Goal: Task Accomplishment & Management: Manage account settings

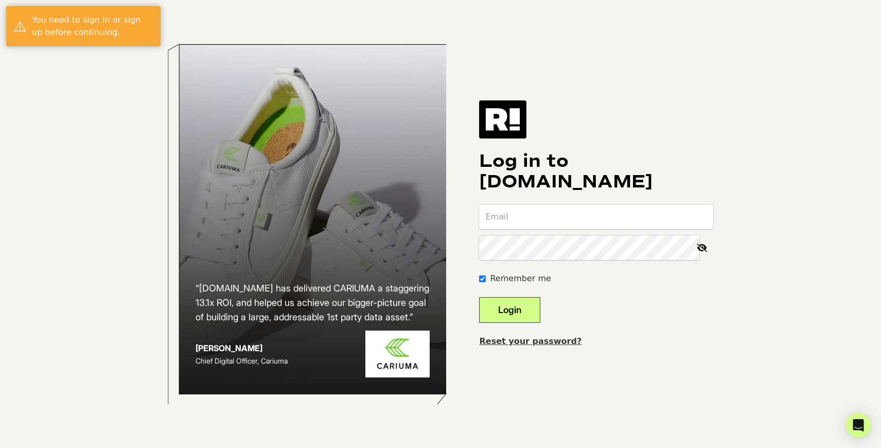
type input "infotech@trinityroad.com"
click at [526, 317] on button "Login" at bounding box center [509, 310] width 61 height 26
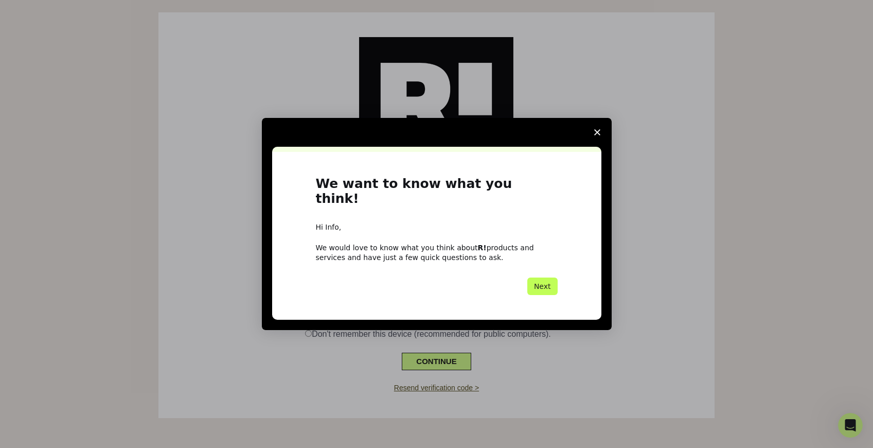
click at [545, 280] on button "Next" at bounding box center [542, 285] width 30 height 17
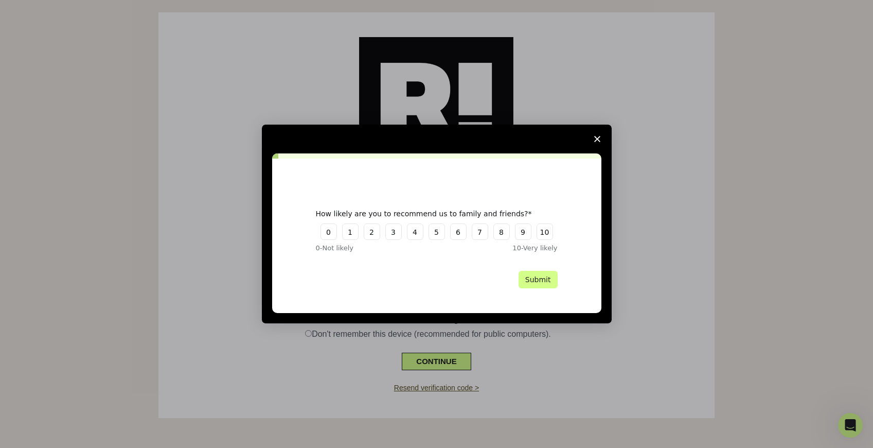
click at [593, 139] on span "Close survey" at bounding box center [597, 139] width 29 height 29
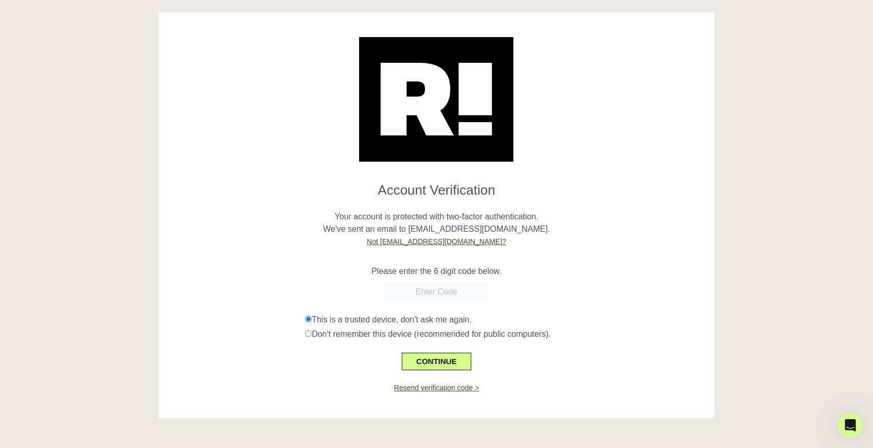
click at [418, 291] on input "text" at bounding box center [436, 292] width 103 height 19
paste input "810256"
type input "810256"
click at [439, 364] on button "CONTINUE" at bounding box center [436, 361] width 69 height 17
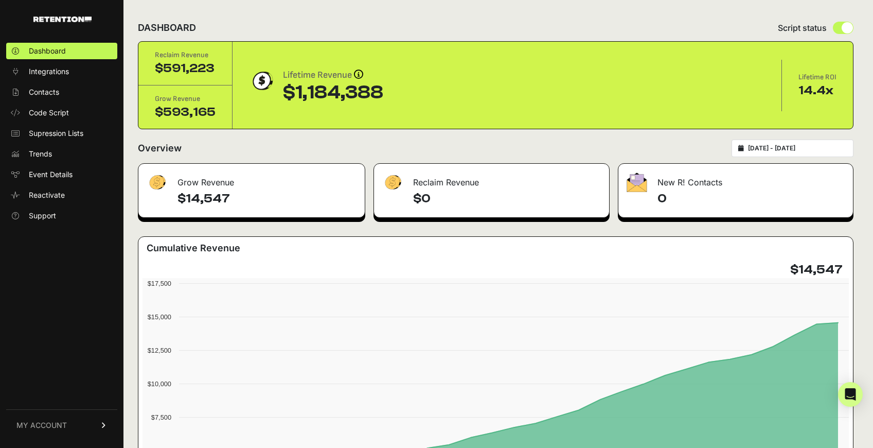
click at [44, 424] on span "MY ACCOUNT" at bounding box center [41, 425] width 50 height 10
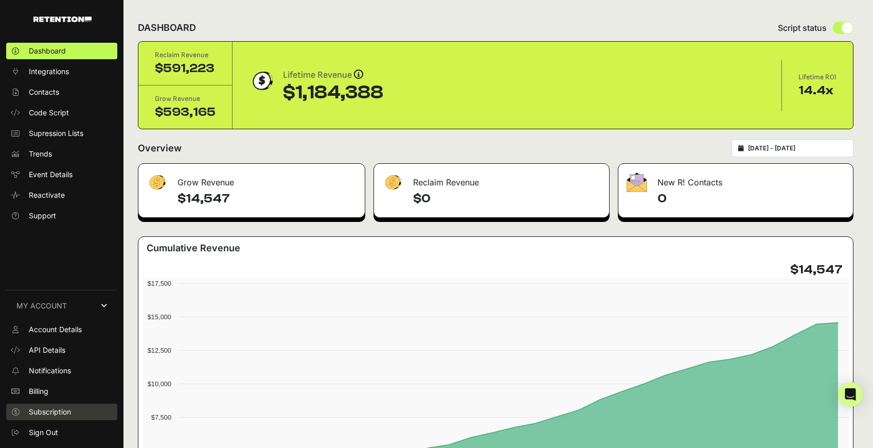
click at [63, 409] on span "Subscription" at bounding box center [50, 412] width 42 height 10
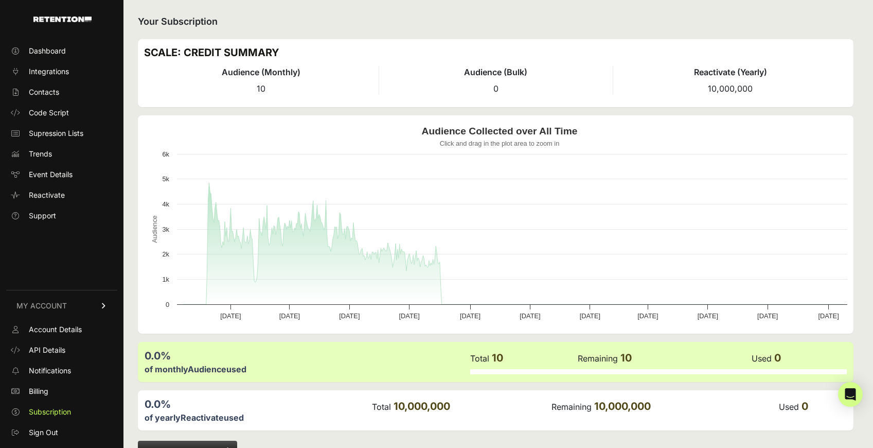
scroll to position [3, 0]
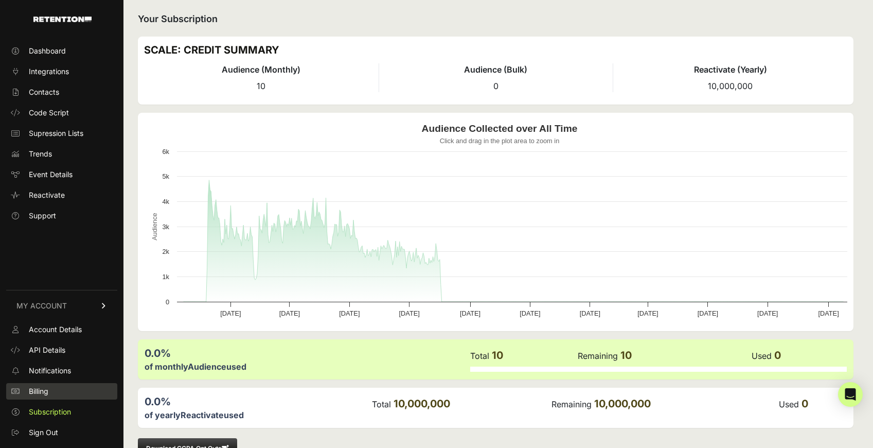
click at [33, 391] on span "Billing" at bounding box center [39, 391] width 20 height 10
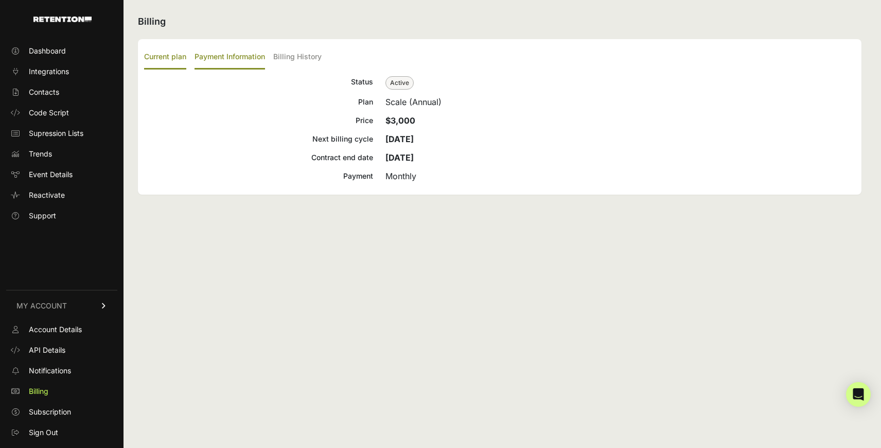
click at [228, 55] on label "Payment Information" at bounding box center [230, 57] width 71 height 24
click at [0, 0] on input "Payment Information" at bounding box center [0, 0] width 0 height 0
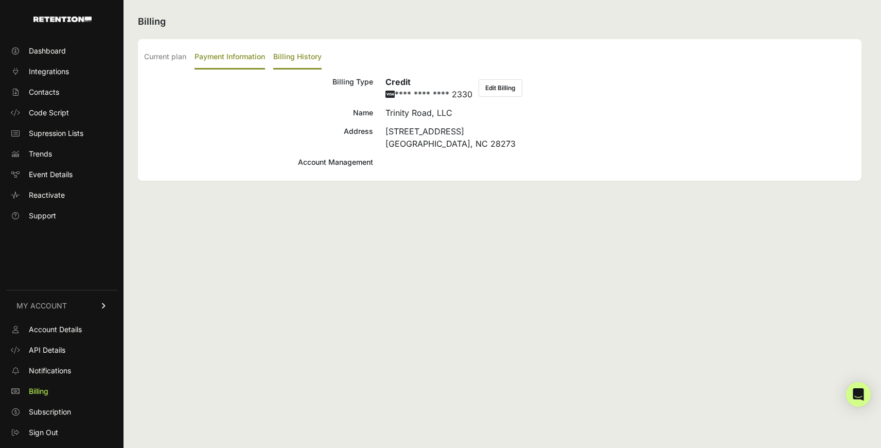
click at [289, 56] on label "Billing History" at bounding box center [297, 57] width 48 height 24
click at [0, 0] on input "Billing History" at bounding box center [0, 0] width 0 height 0
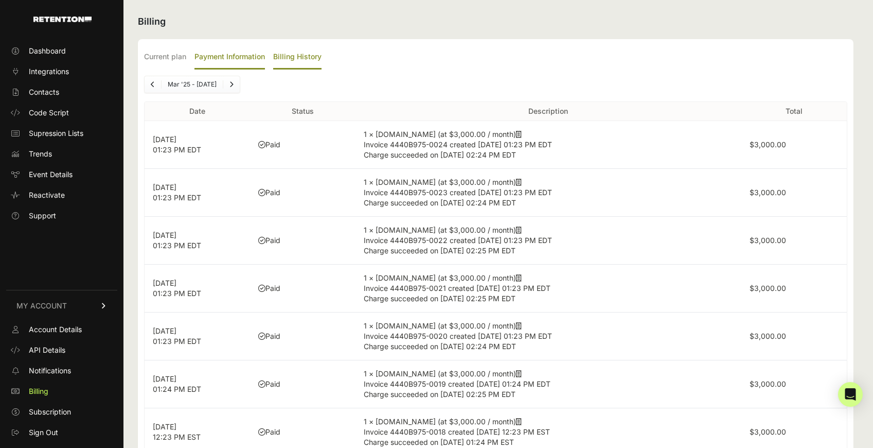
click at [213, 60] on label "Payment Information" at bounding box center [230, 57] width 71 height 24
click at [0, 0] on input "Payment Information" at bounding box center [0, 0] width 0 height 0
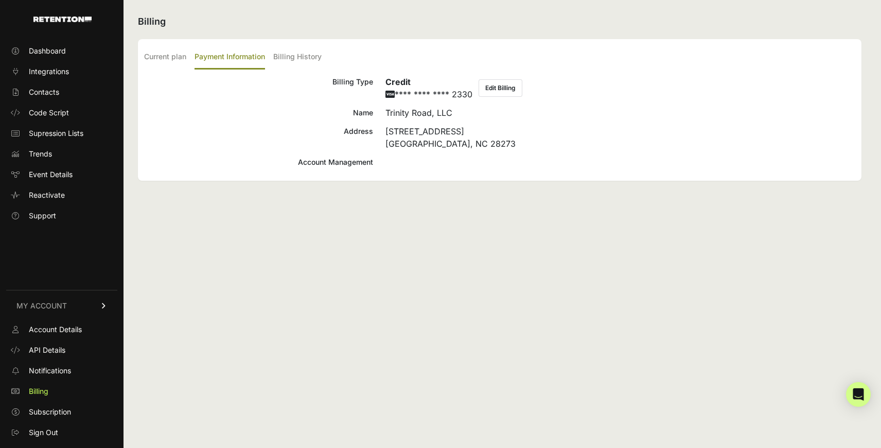
click at [342, 163] on div "Account Management" at bounding box center [258, 162] width 229 height 12
click at [324, 165] on div "Account Management" at bounding box center [258, 162] width 229 height 12
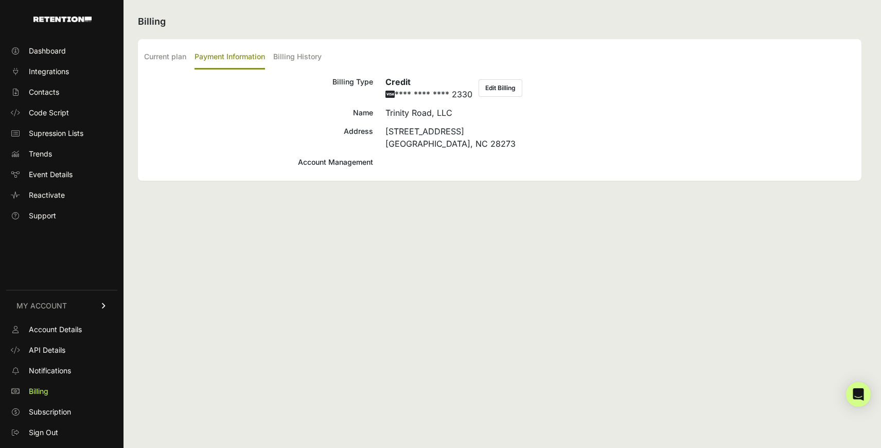
click at [384, 220] on div "Billing Current plan Payment Information Billing History Status Active Plan Sca…" at bounding box center [500, 224] width 752 height 448
click at [359, 155] on div "Billing Type Credit **** **** **** 2330 Edit Billing Name Trinity Road, LLC Add…" at bounding box center [499, 122] width 711 height 93
click at [351, 162] on div "Account Management" at bounding box center [258, 162] width 229 height 12
click at [338, 166] on div "Account Management" at bounding box center [258, 162] width 229 height 12
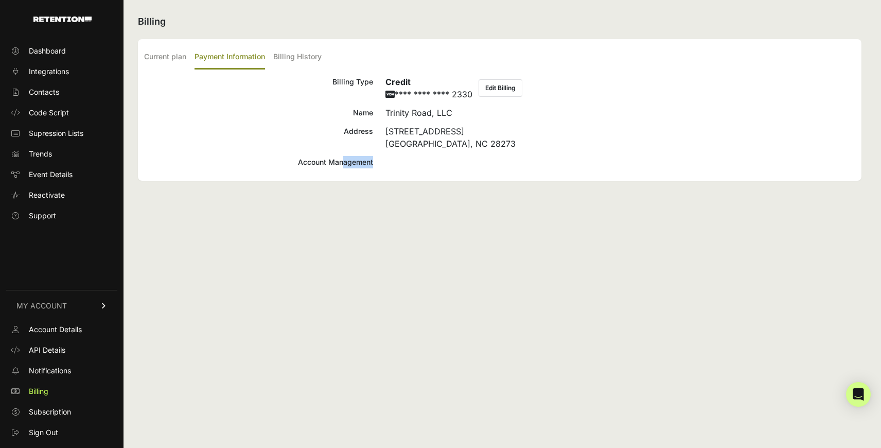
click at [338, 166] on div "Account Management" at bounding box center [258, 162] width 229 height 12
click at [63, 331] on span "Account Details" at bounding box center [55, 329] width 53 height 10
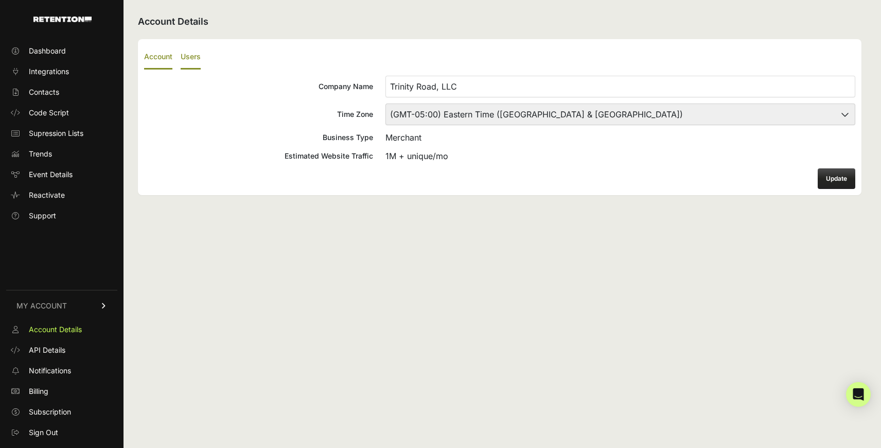
click at [193, 59] on label "Users" at bounding box center [191, 57] width 20 height 24
click at [0, 0] on input "Users" at bounding box center [0, 0] width 0 height 0
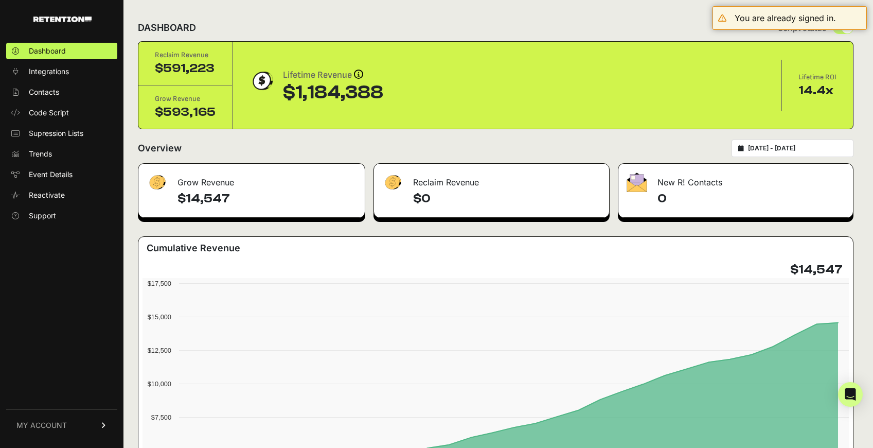
click at [49, 425] on span "MY ACCOUNT" at bounding box center [41, 425] width 50 height 10
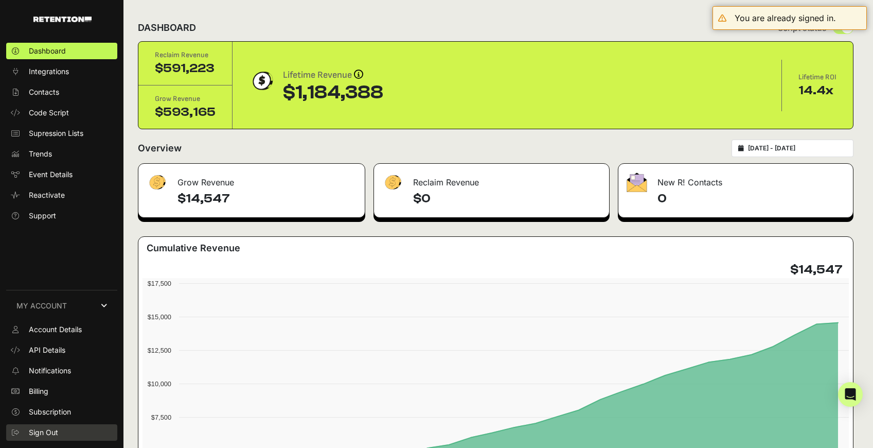
click at [50, 429] on span "Sign Out" at bounding box center [43, 432] width 29 height 10
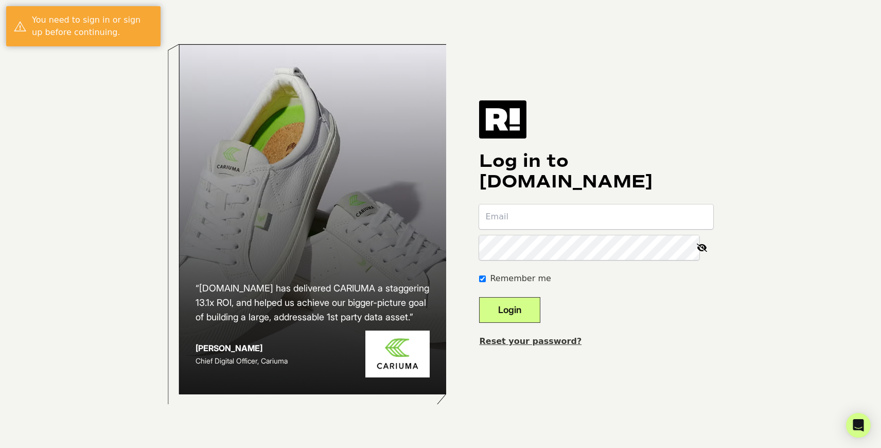
type input "[EMAIL_ADDRESS][DOMAIN_NAME]"
click at [534, 315] on button "Login" at bounding box center [509, 310] width 61 height 26
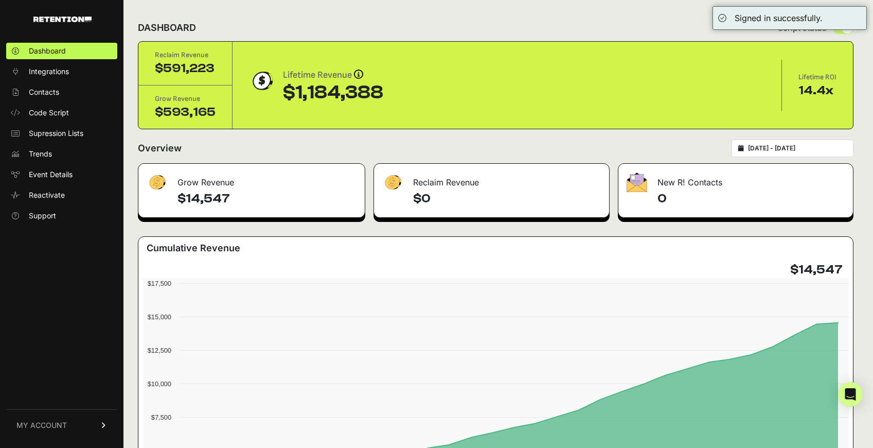
click at [48, 424] on span "MY ACCOUNT" at bounding box center [41, 425] width 50 height 10
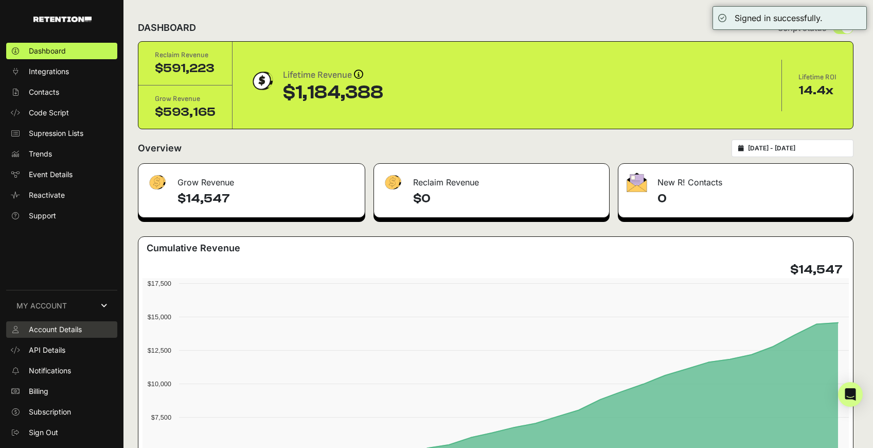
click at [64, 331] on span "Account Details" at bounding box center [55, 329] width 53 height 10
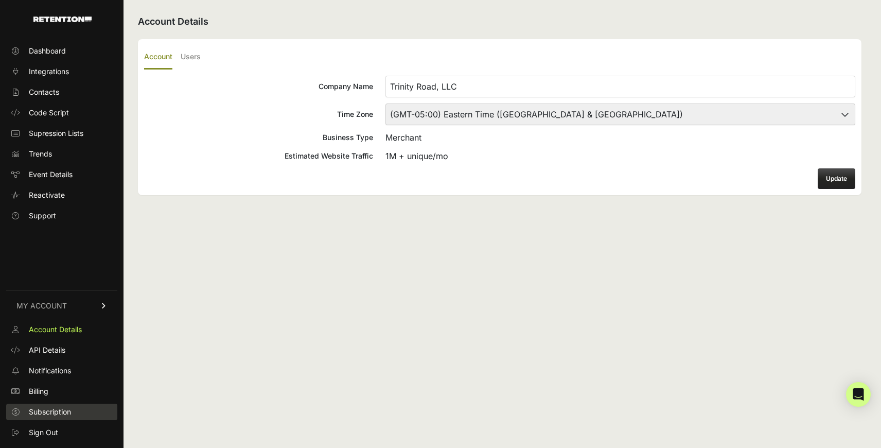
click at [55, 407] on span "Subscription" at bounding box center [50, 412] width 42 height 10
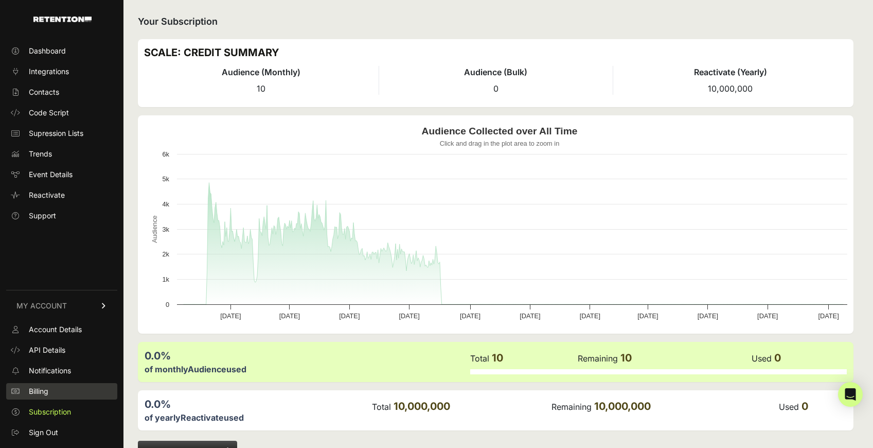
click at [53, 384] on link "Billing" at bounding box center [61, 391] width 111 height 16
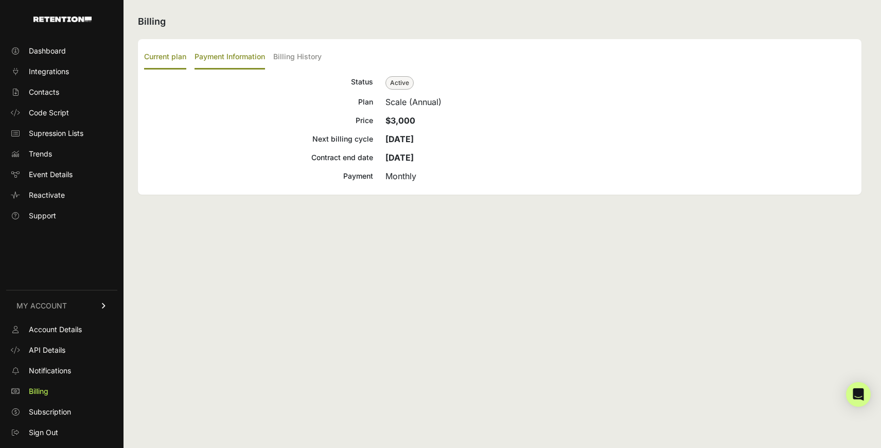
click at [220, 62] on label "Payment Information" at bounding box center [230, 57] width 71 height 24
click at [0, 0] on input "Payment Information" at bounding box center [0, 0] width 0 height 0
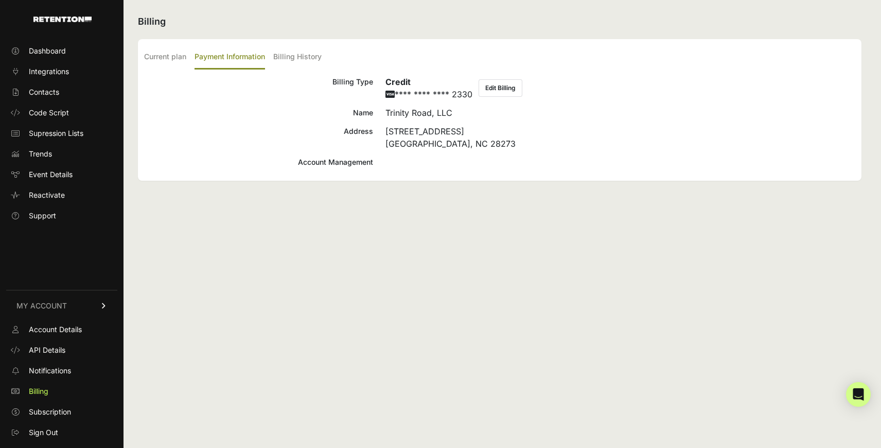
click at [328, 164] on div "Account Management" at bounding box center [258, 162] width 229 height 12
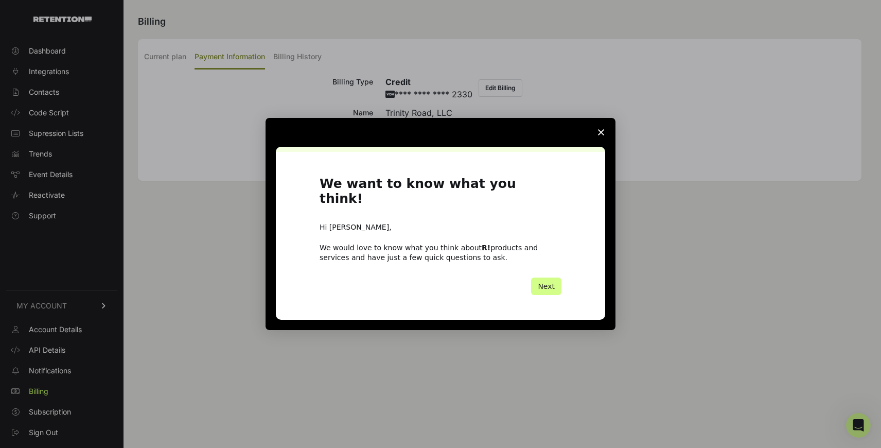
click at [594, 142] on span "Close survey" at bounding box center [601, 132] width 29 height 29
